Goal: Information Seeking & Learning: Learn about a topic

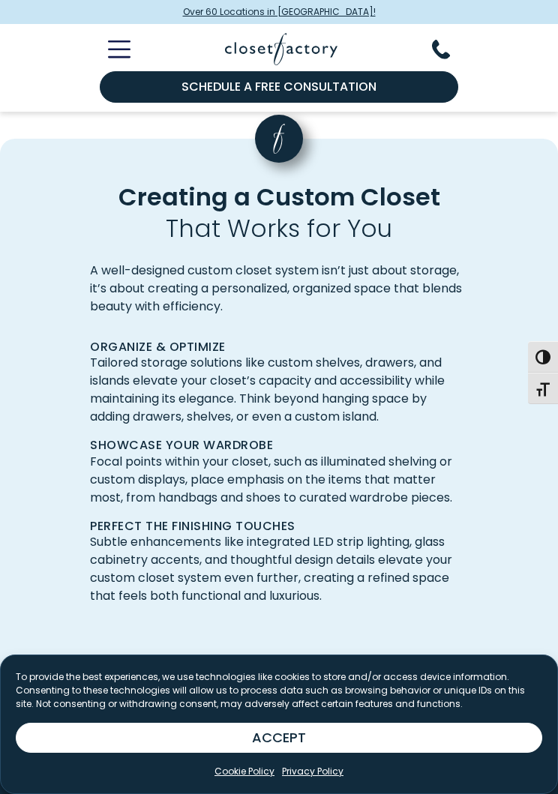
scroll to position [3484, 0]
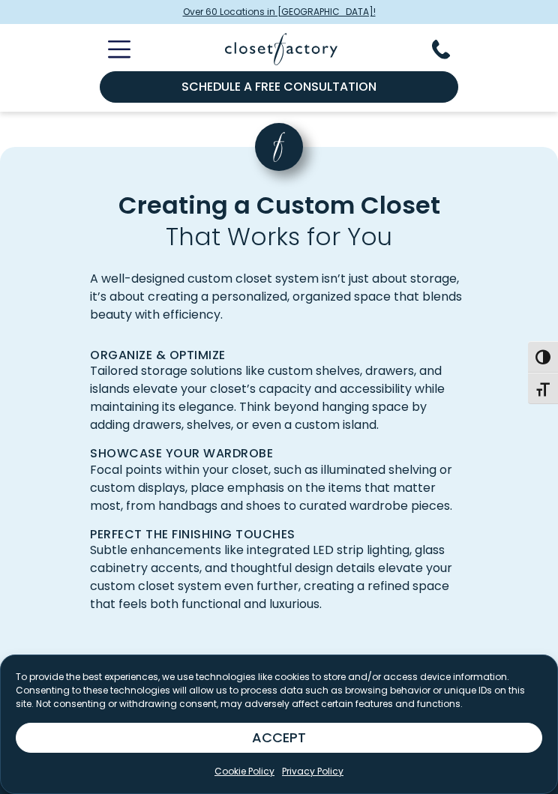
click at [400, 753] on button "ACCEPT" at bounding box center [279, 738] width 526 height 30
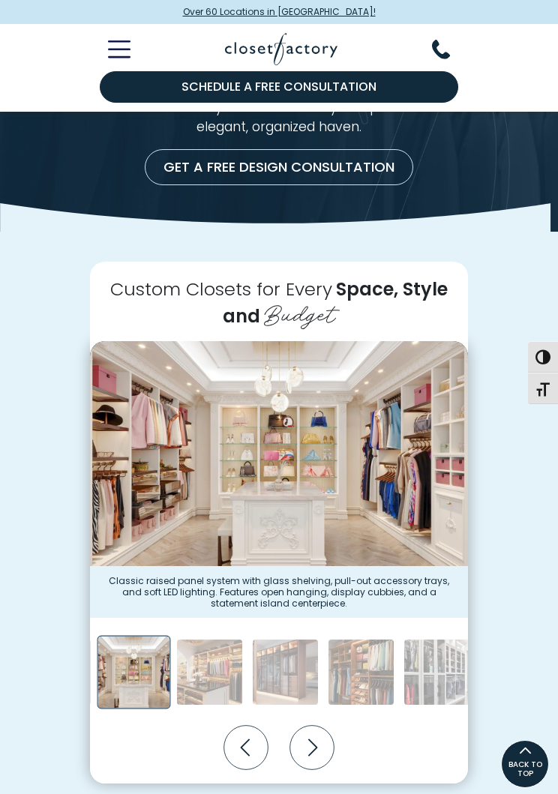
scroll to position [194, 0]
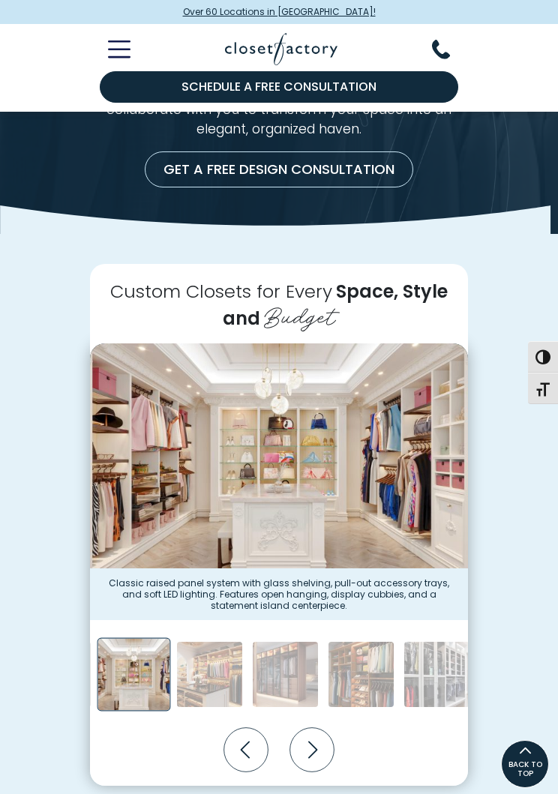
click at [121, 55] on icon "Toggle Mobile Menu" at bounding box center [119, 48] width 22 height 17
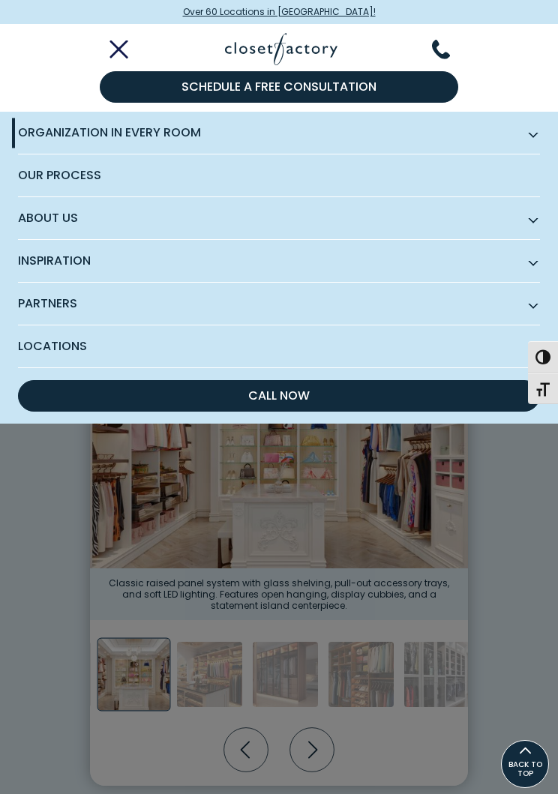
click at [49, 260] on span "Inspiration" at bounding box center [279, 261] width 522 height 43
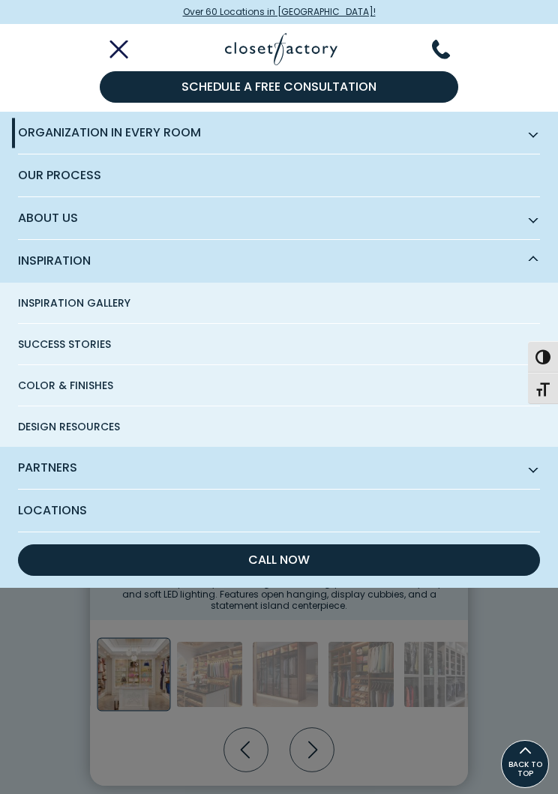
click at [41, 313] on span "Inspiration Gallery" at bounding box center [74, 303] width 112 height 40
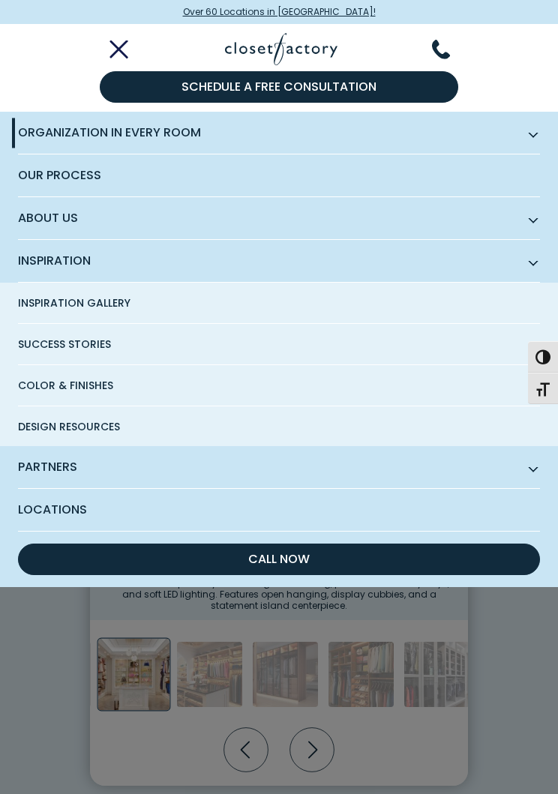
scroll to position [193, 0]
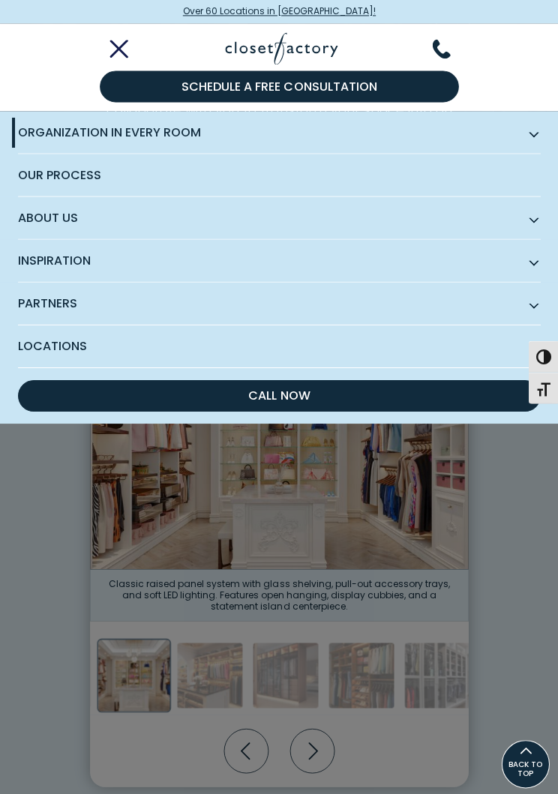
click at [116, 45] on line "Toggle Mobile Menu" at bounding box center [119, 50] width 16 height 16
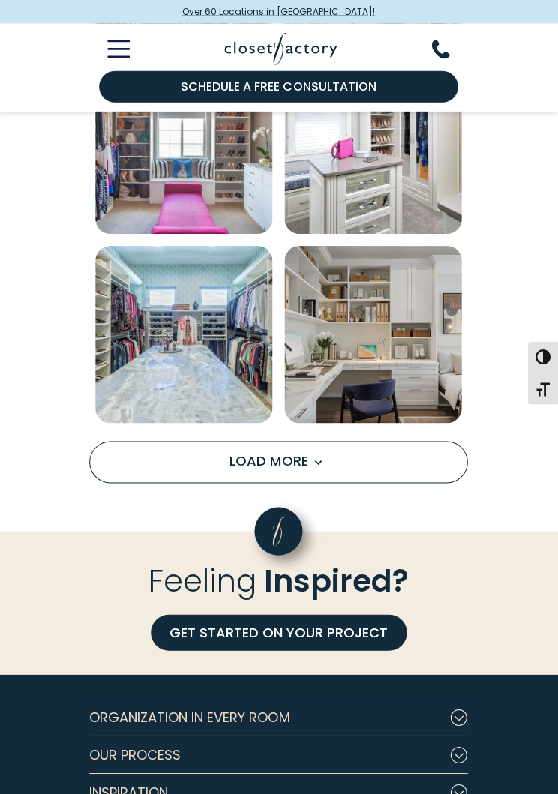
scroll to position [1466, 0]
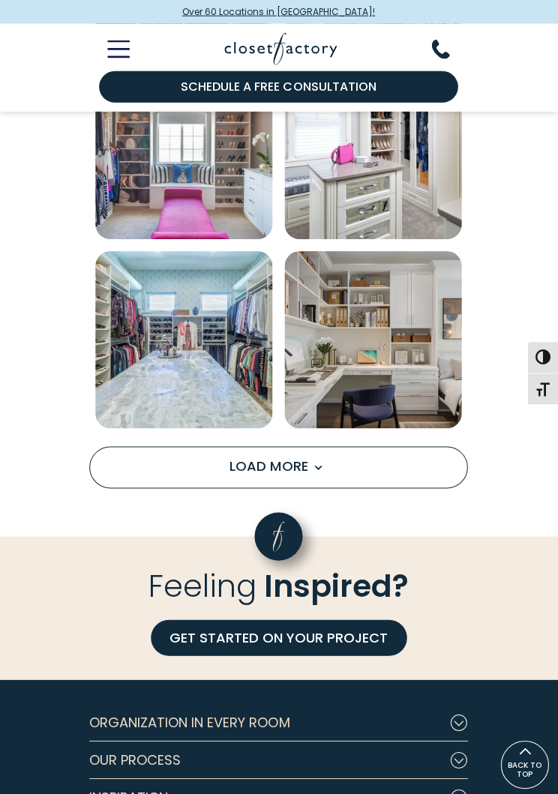
click at [170, 463] on button "Load More" at bounding box center [279, 467] width 378 height 42
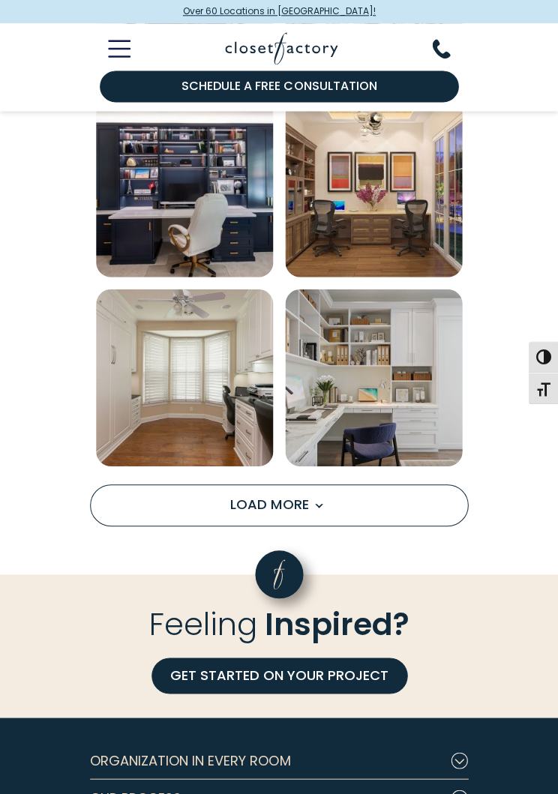
scroll to position [2939, 0]
click at [160, 484] on button "Load More" at bounding box center [279, 505] width 378 height 42
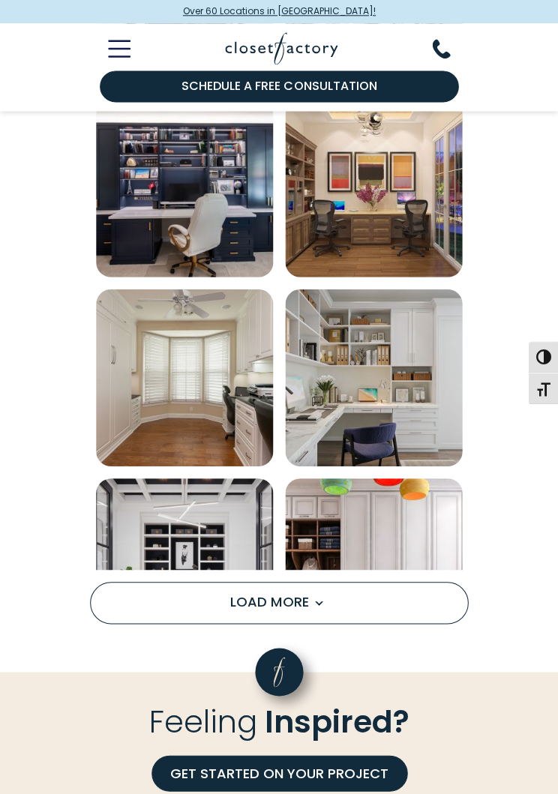
click at [170, 502] on img "Open inspiration gallery to preview enlarged image" at bounding box center [184, 566] width 177 height 177
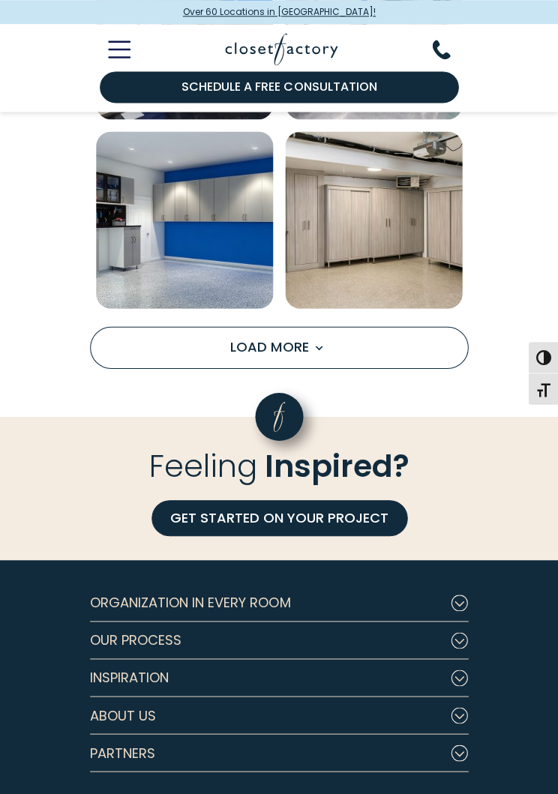
scroll to position [4611, 0]
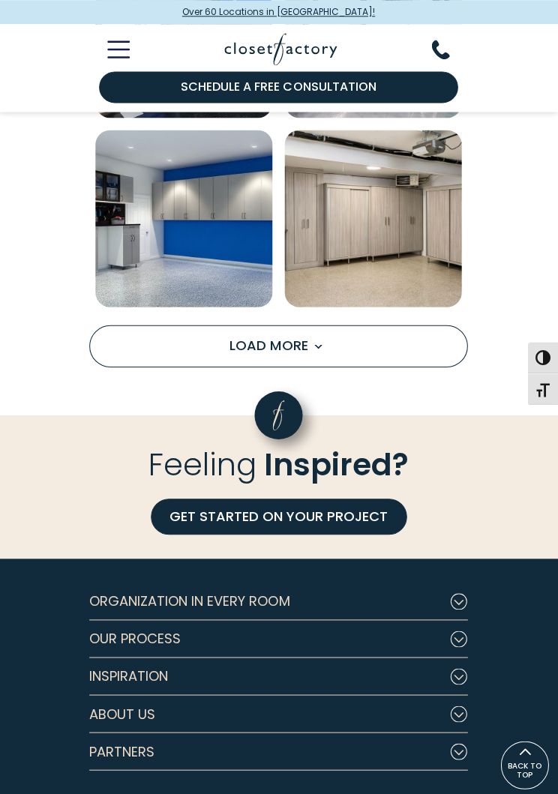
click at [28, 1] on div "Over 60 Locations in [GEOGRAPHIC_DATA]!" at bounding box center [279, 12] width 558 height 24
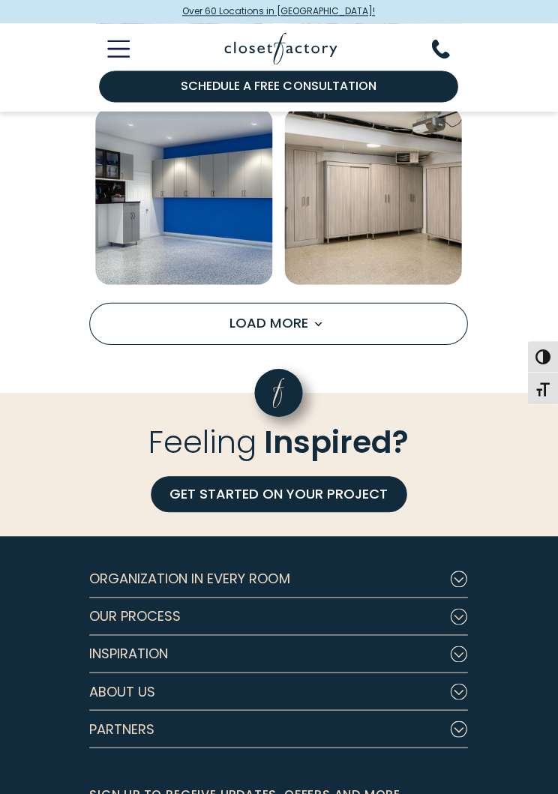
scroll to position [4633, 0]
